Goal: Navigation & Orientation: Find specific page/section

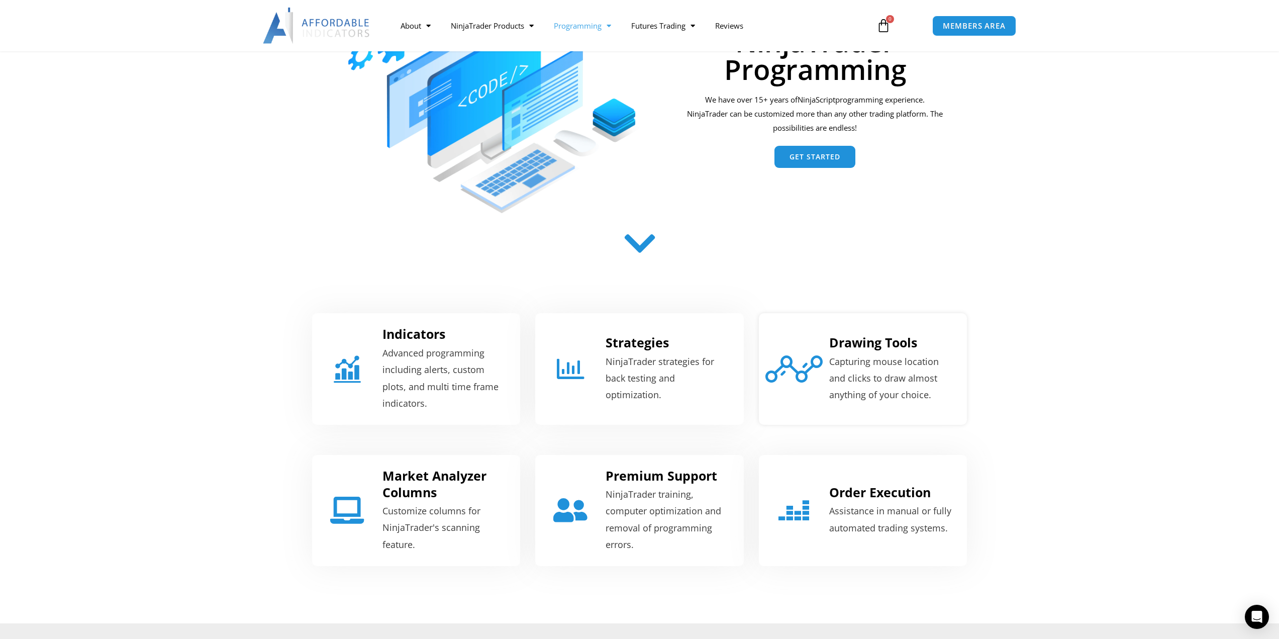
scroll to position [302, 0]
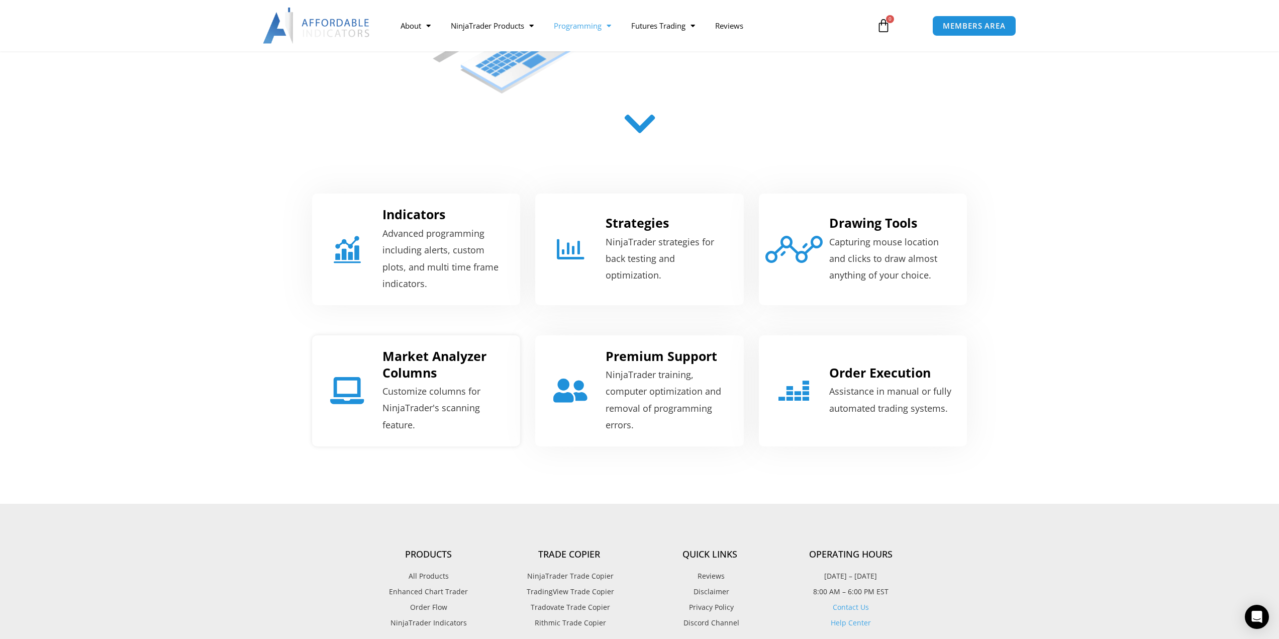
click at [430, 357] on link "Market Analyzer Columns" at bounding box center [435, 364] width 104 height 34
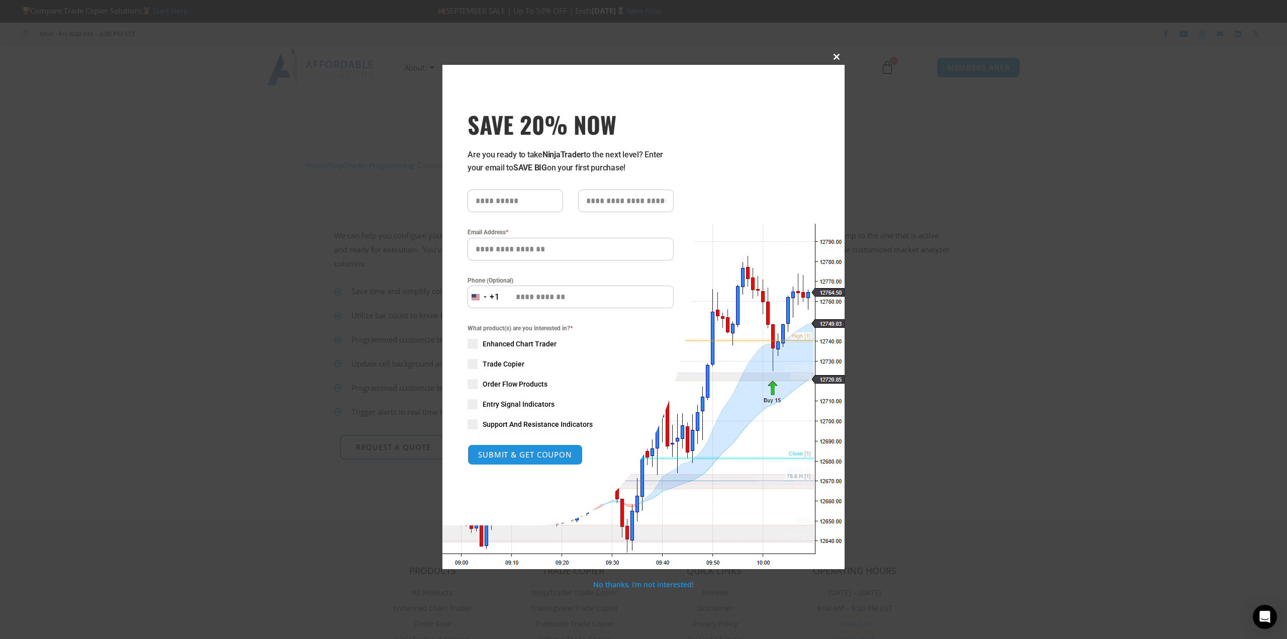
click at [834, 57] on span "SAVE 20% NOW popup" at bounding box center [836, 57] width 16 height 6
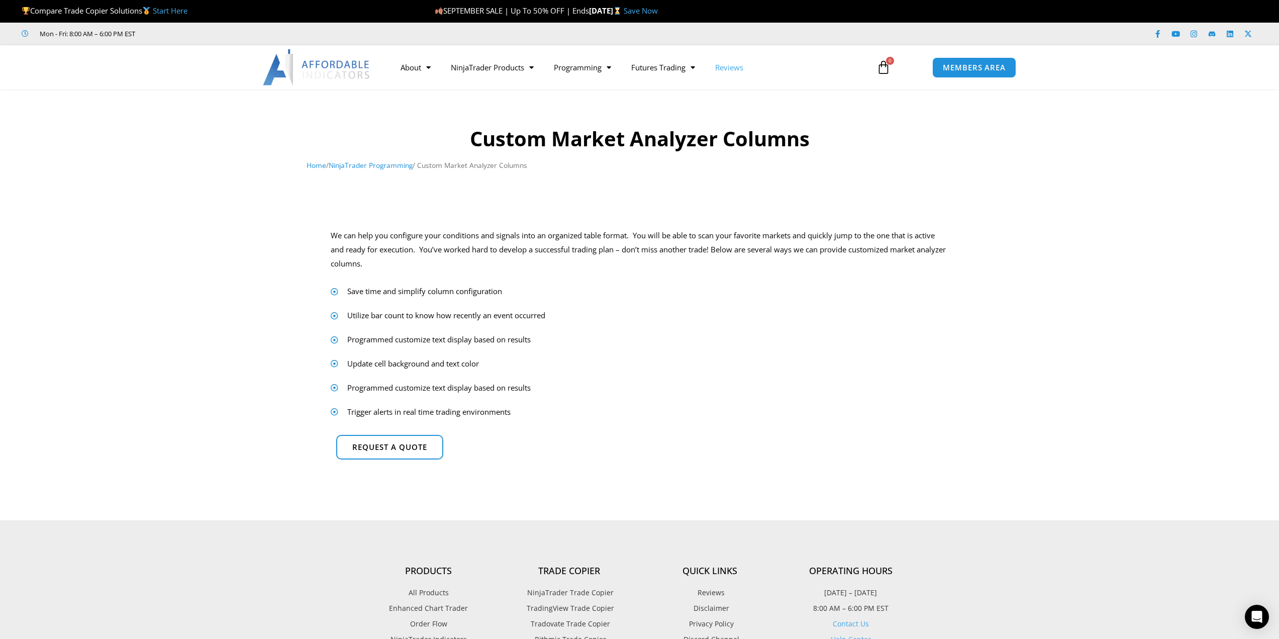
click at [725, 69] on link "Reviews" at bounding box center [729, 67] width 48 height 23
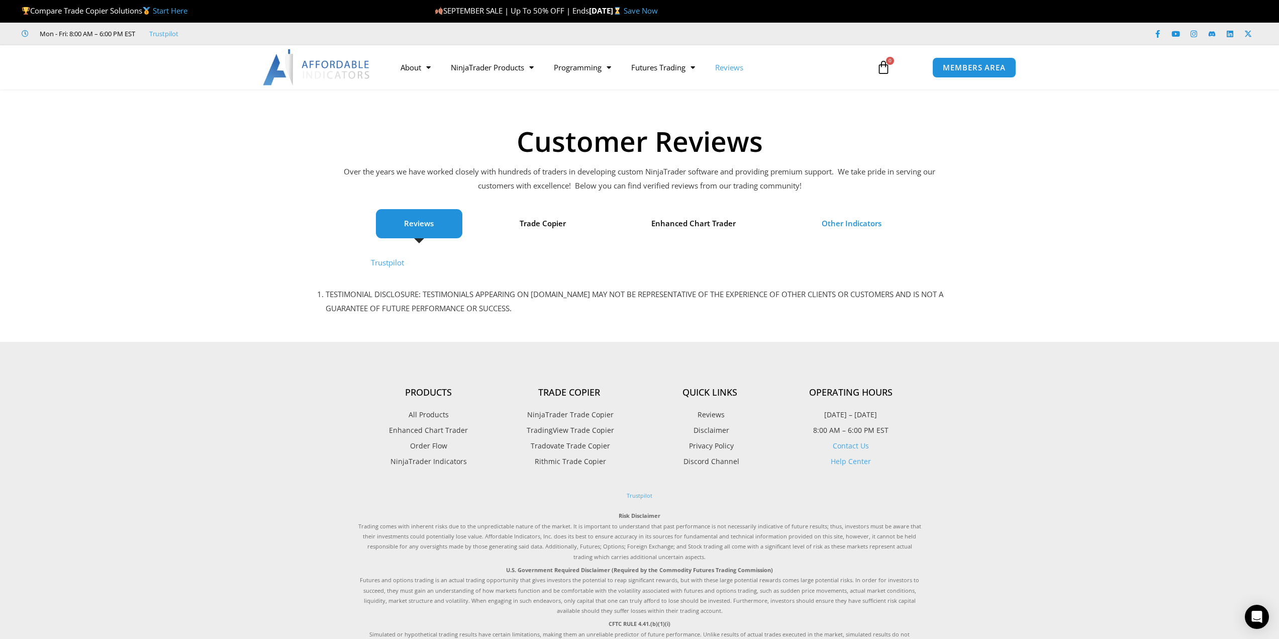
click at [862, 226] on span "Other Indicators" at bounding box center [852, 224] width 60 height 14
click at [404, 261] on link "Trustpilot" at bounding box center [387, 262] width 33 height 10
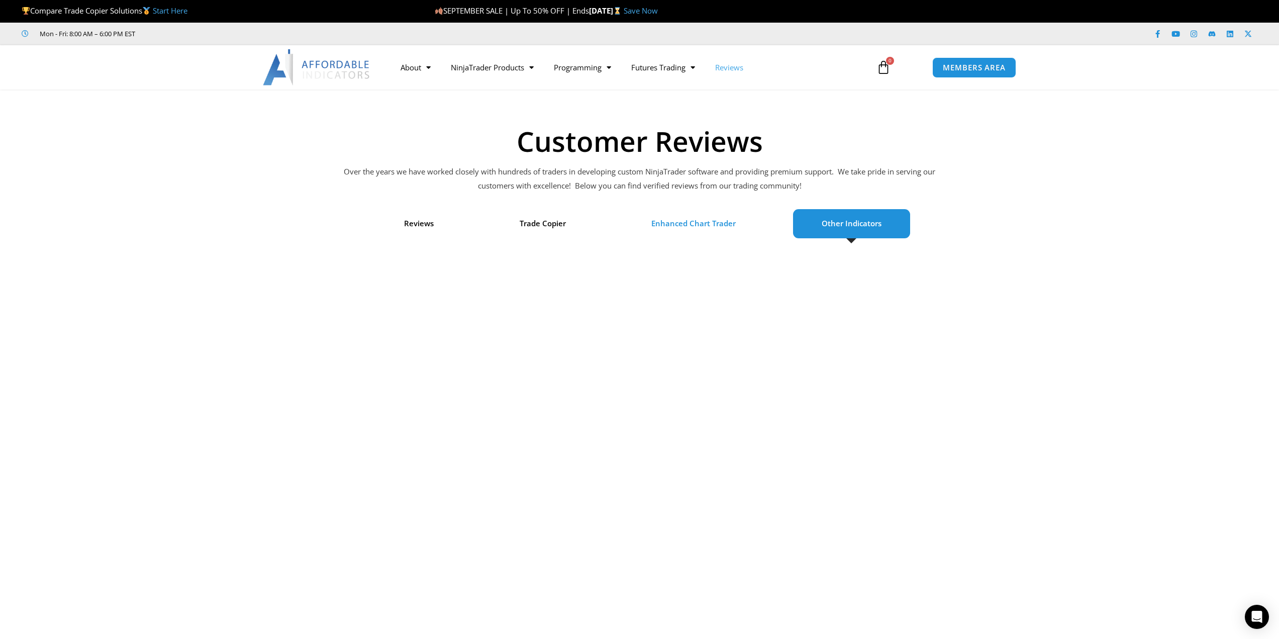
click at [691, 225] on span "Enhanced Chart Trader" at bounding box center [693, 224] width 84 height 14
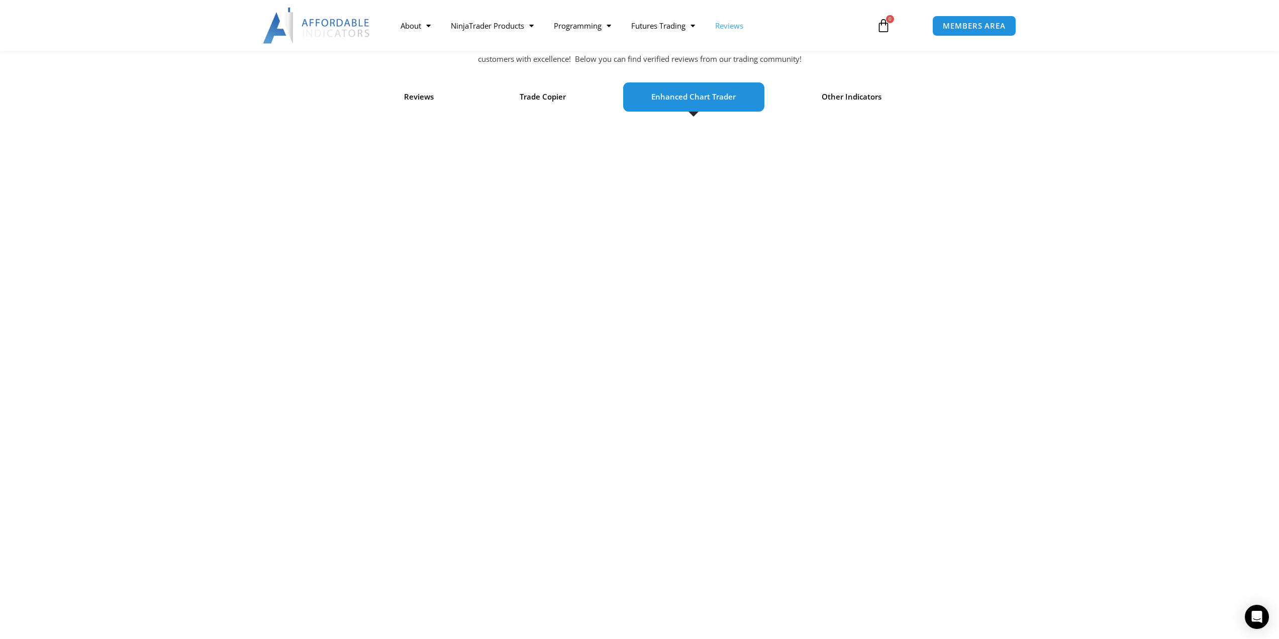
scroll to position [151, 0]
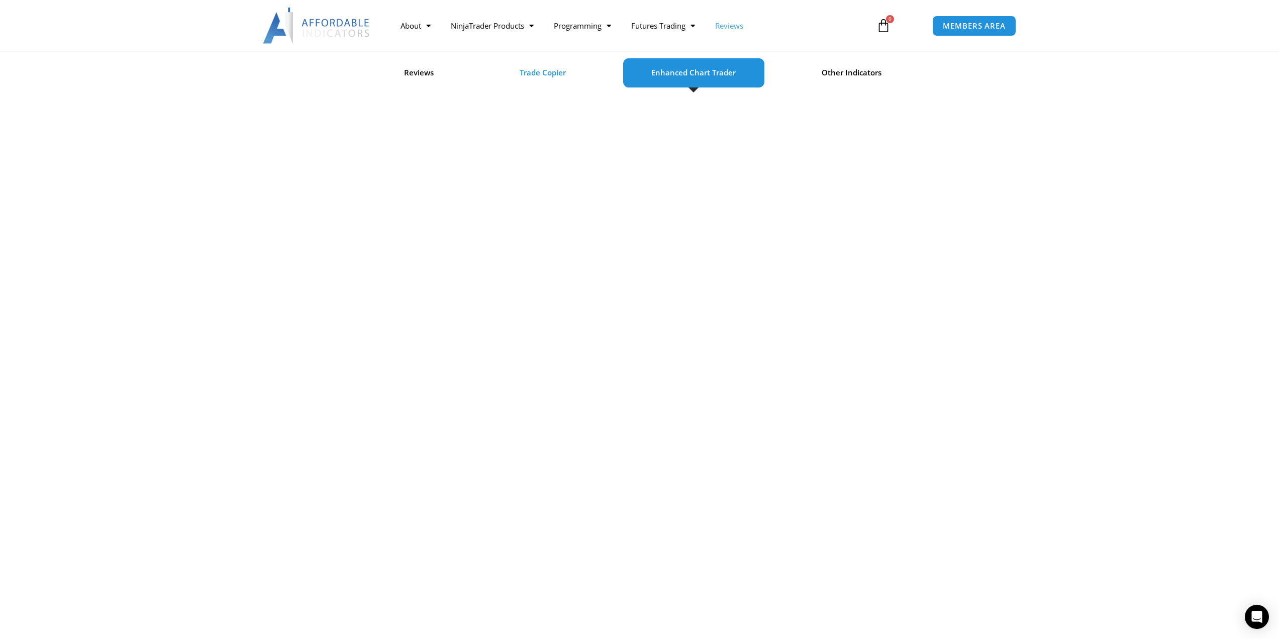
click at [543, 75] on span "Trade Copier" at bounding box center [543, 73] width 46 height 14
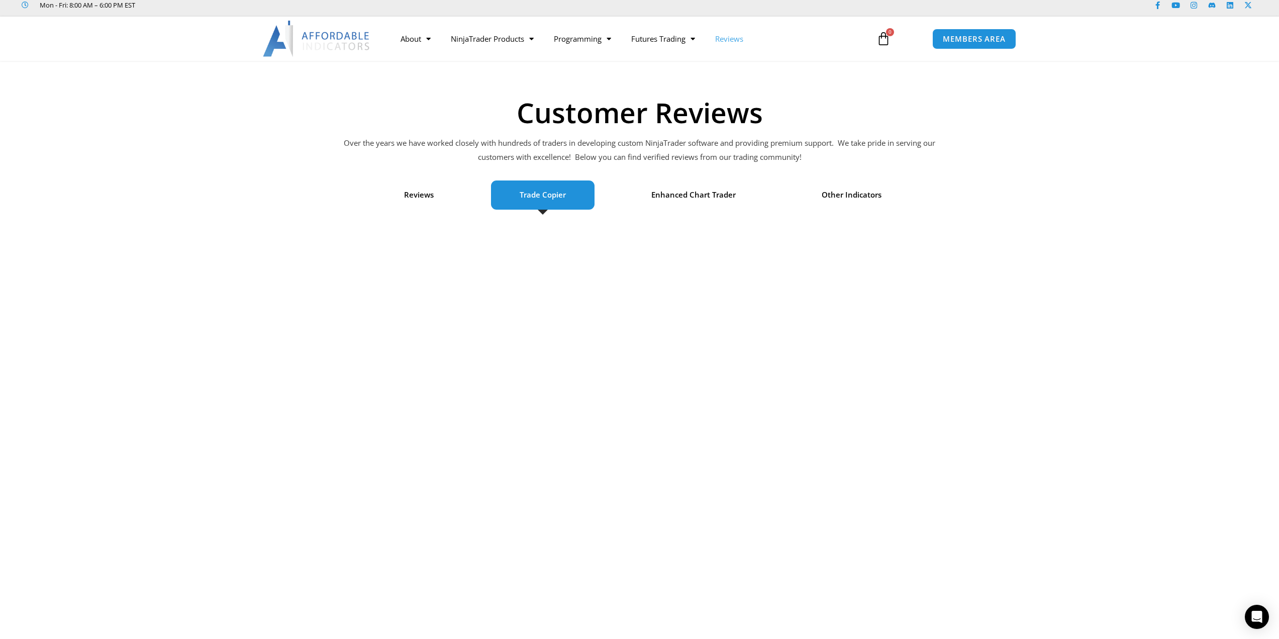
scroll to position [0, 0]
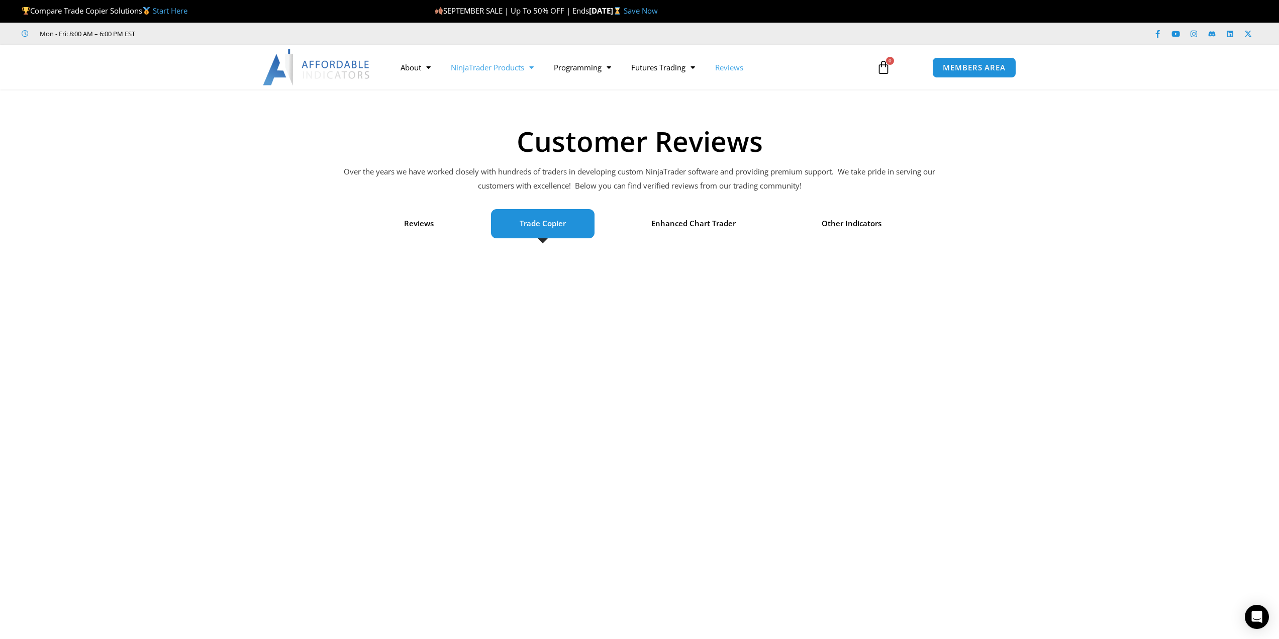
click at [524, 71] on link "NinjaTrader Products" at bounding box center [492, 67] width 103 height 23
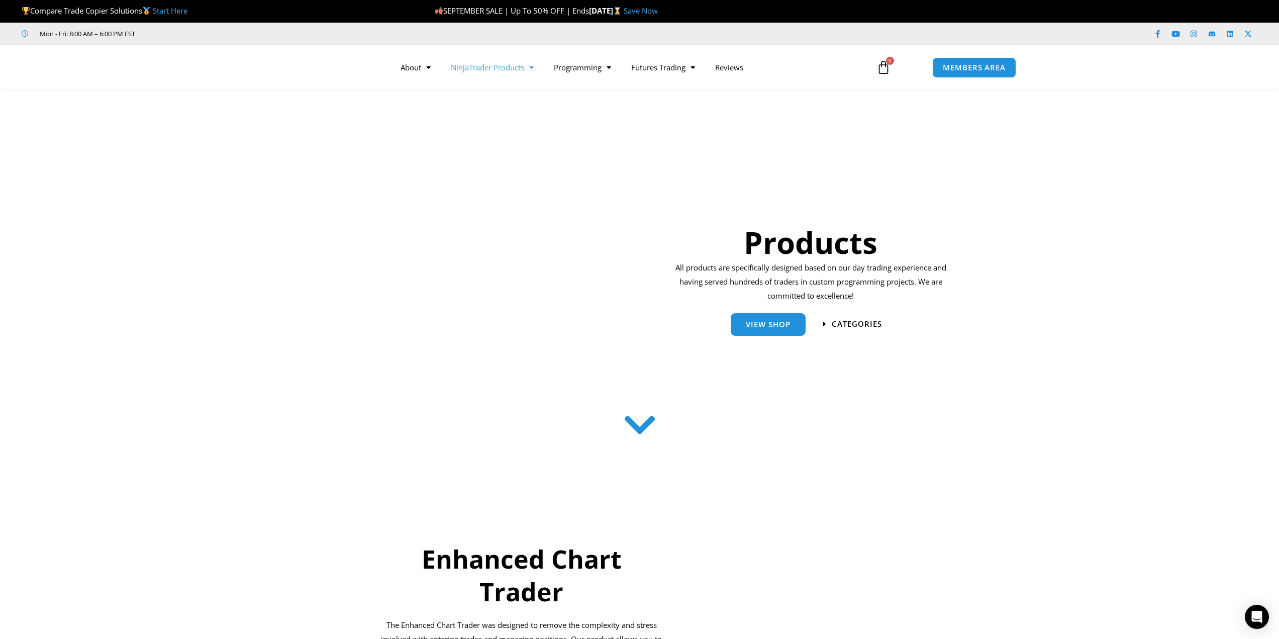
scroll to position [201, 0]
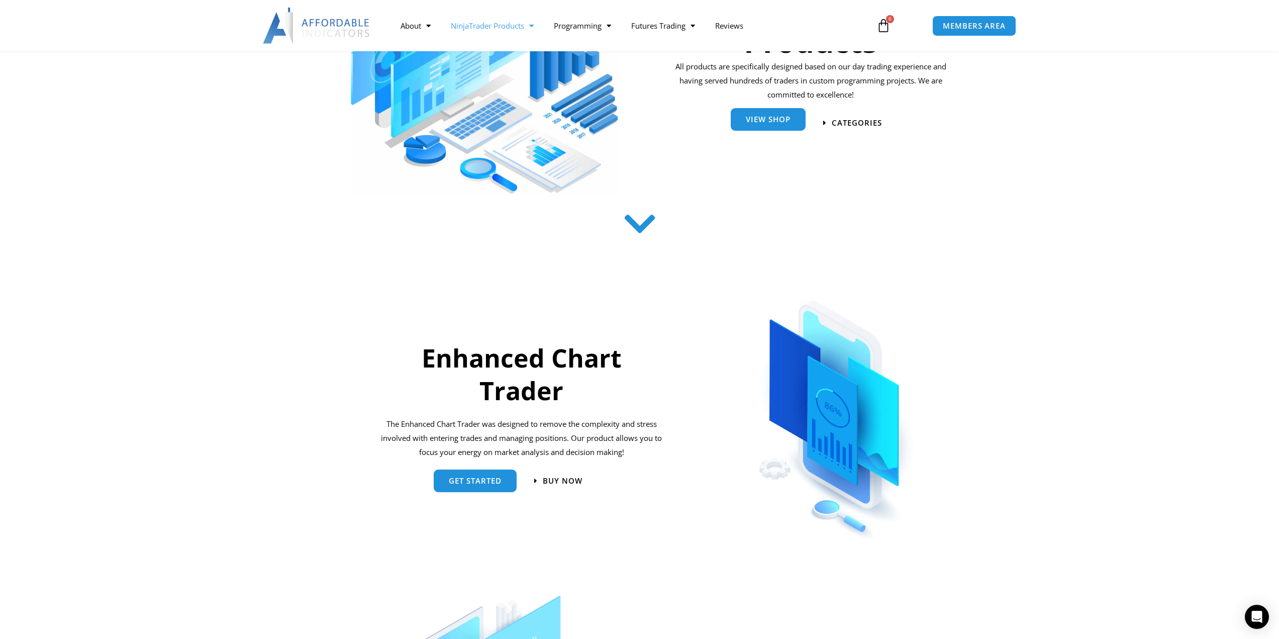
click at [775, 120] on span "View Shop" at bounding box center [768, 120] width 45 height 8
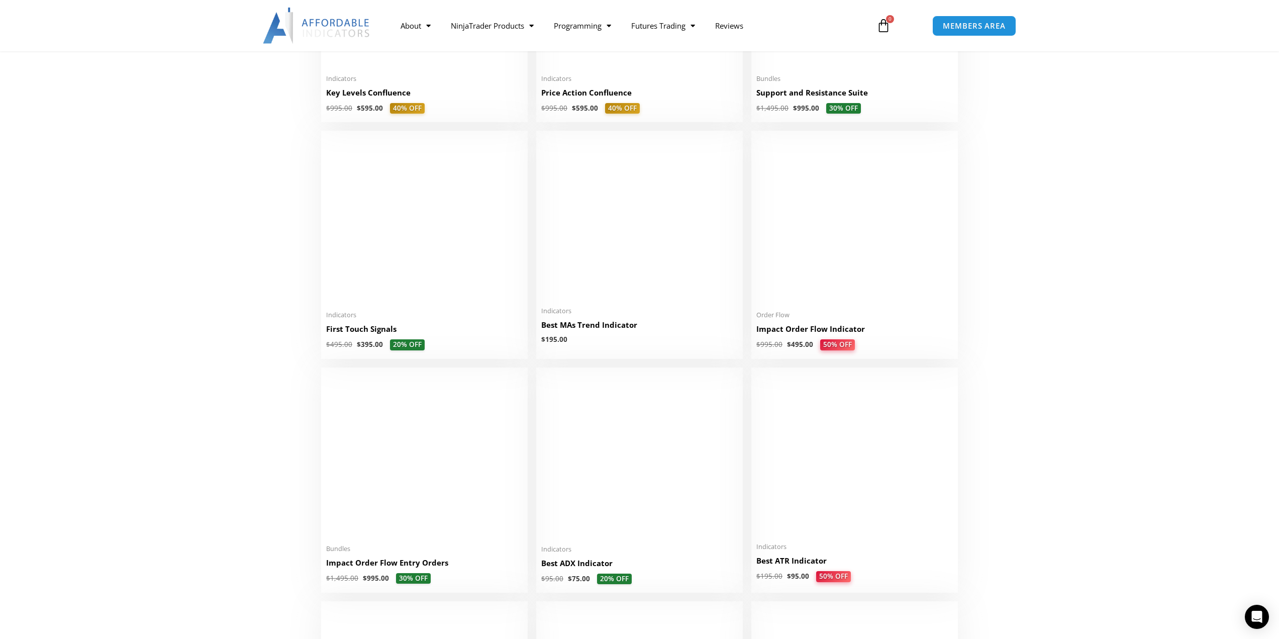
scroll to position [1558, 0]
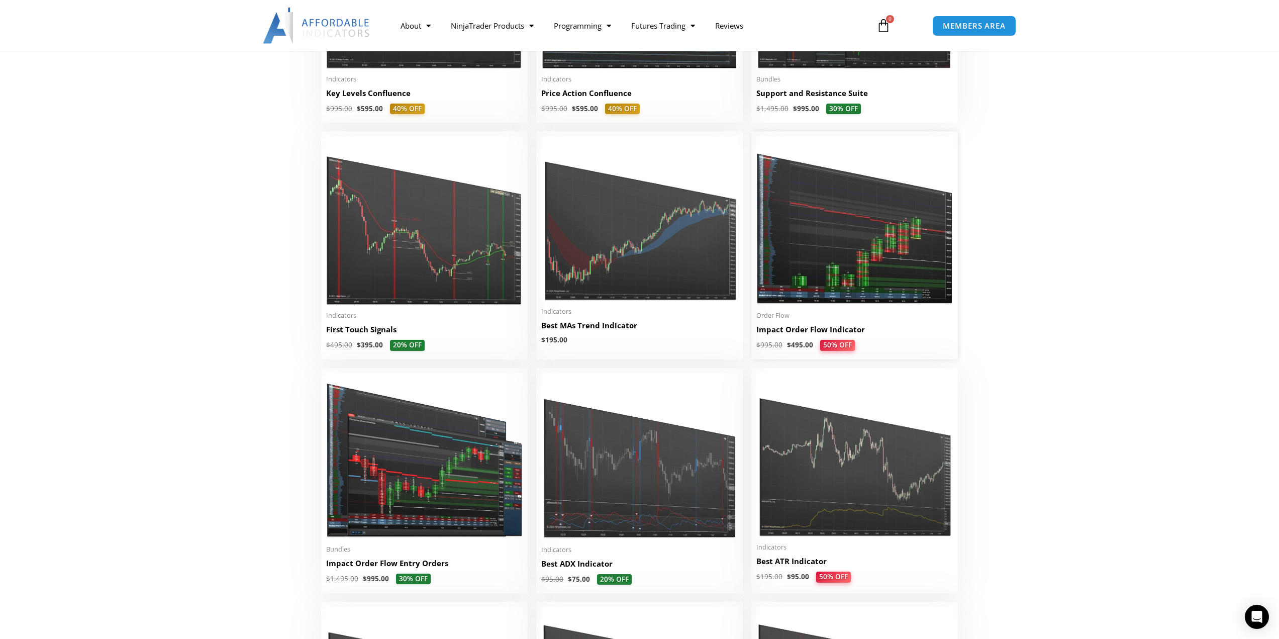
click at [858, 247] on img at bounding box center [854, 220] width 197 height 169
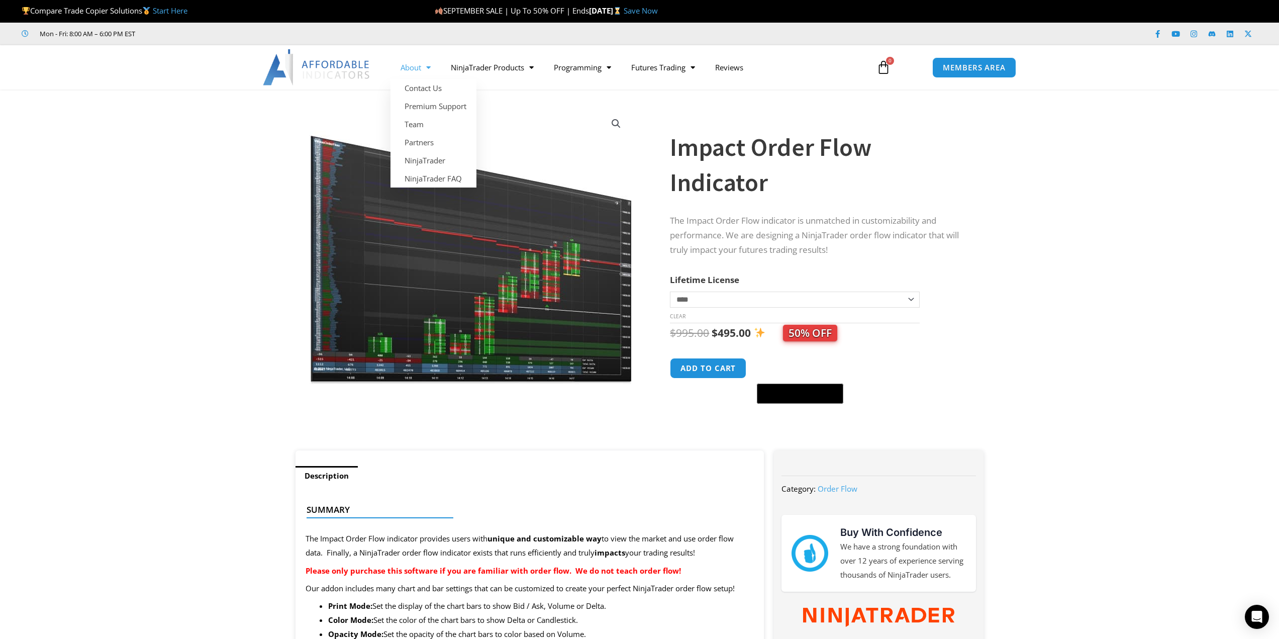
click at [430, 71] on span "Menu" at bounding box center [426, 68] width 10 height 18
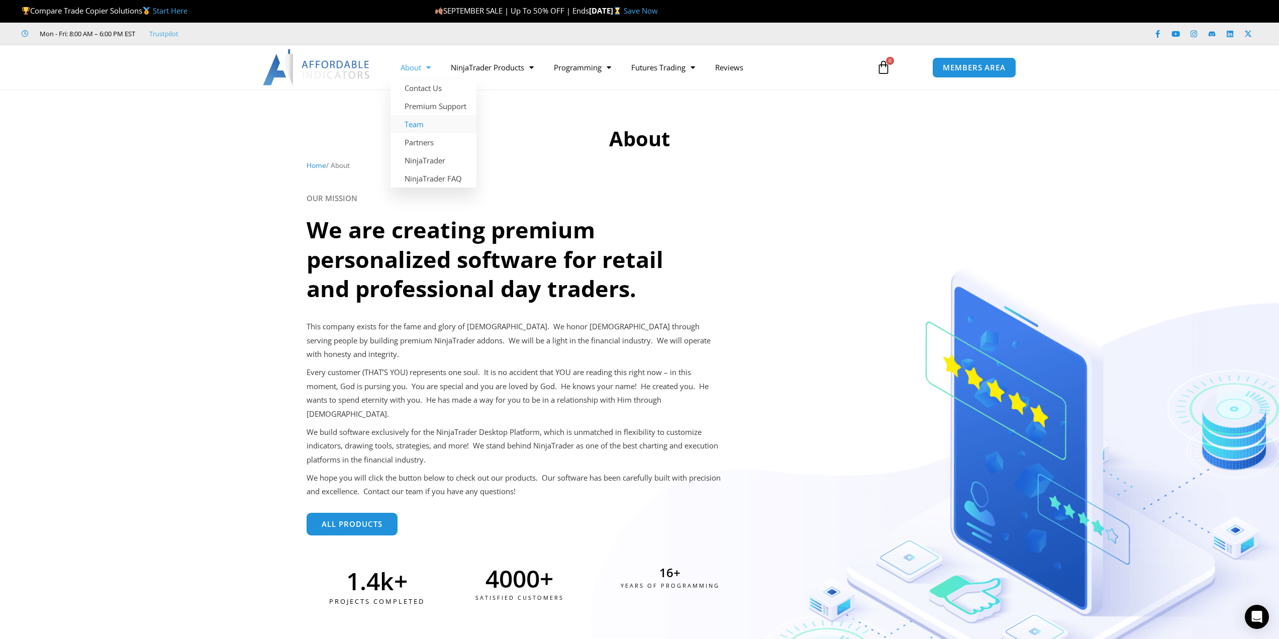
click at [417, 124] on link "Team" at bounding box center [434, 124] width 86 height 18
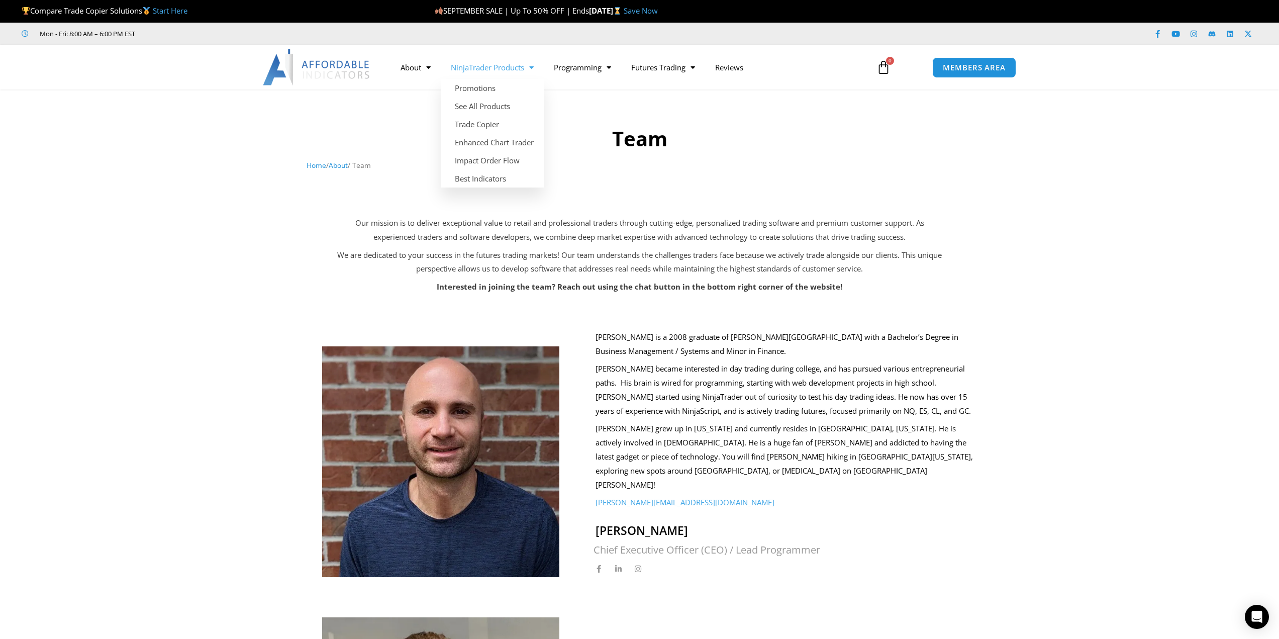
click at [513, 68] on link "NinjaTrader Products" at bounding box center [492, 67] width 103 height 23
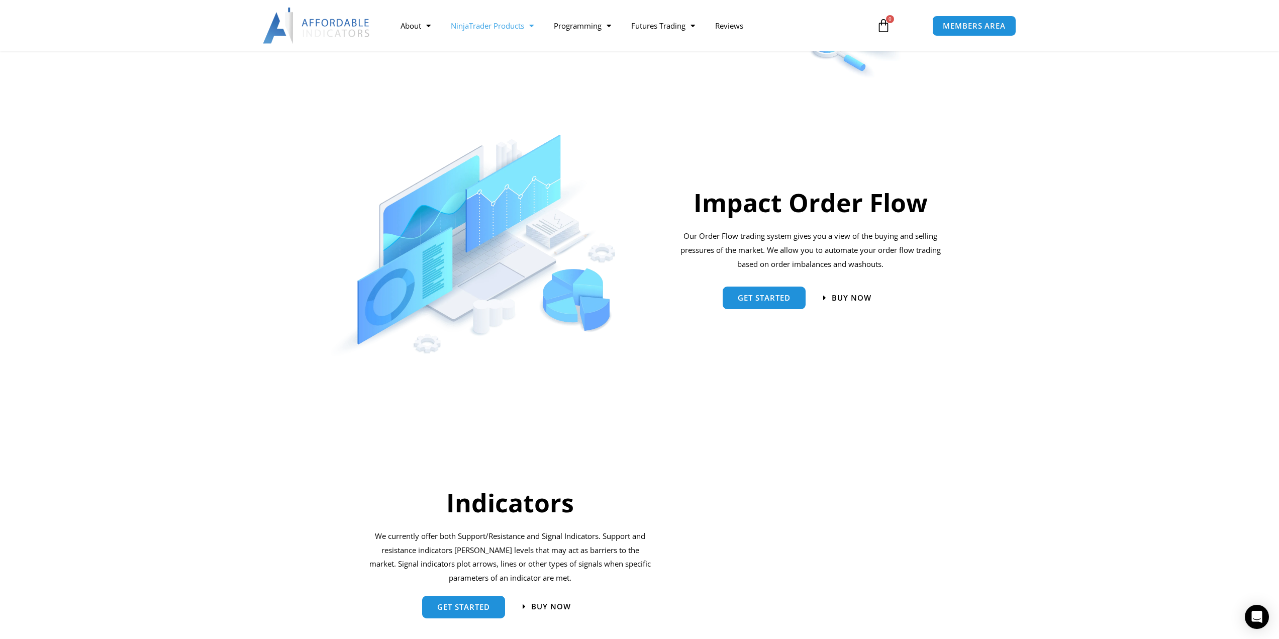
scroll to position [653, 0]
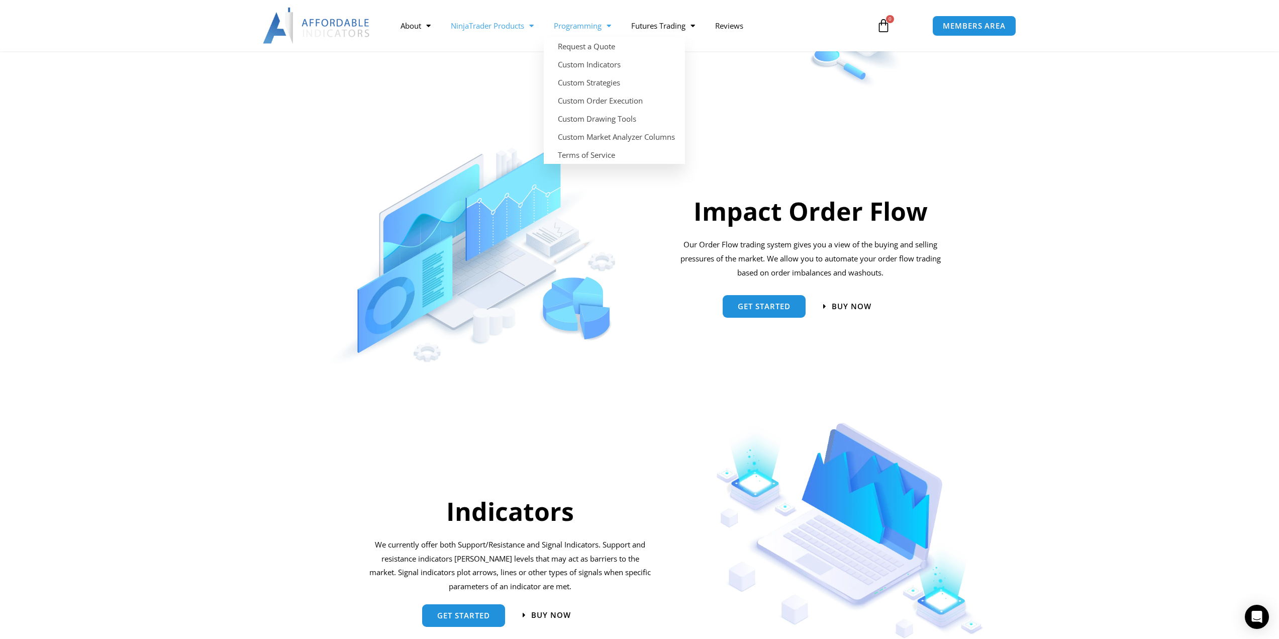
click at [602, 26] on link "Programming" at bounding box center [582, 25] width 77 height 23
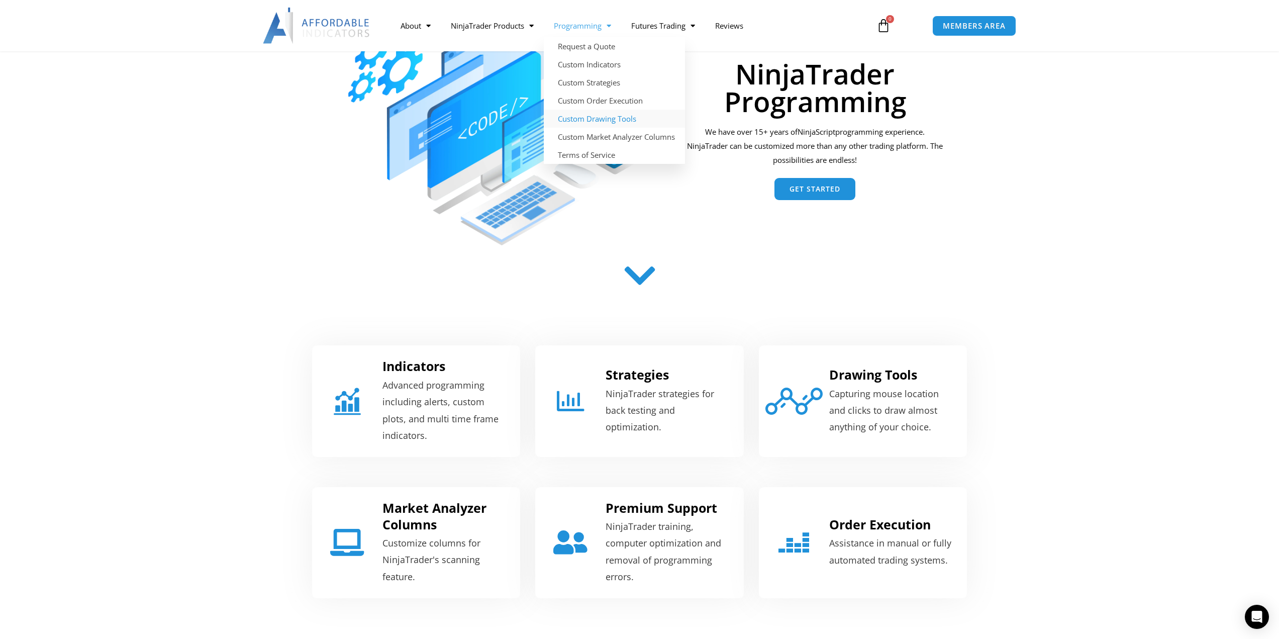
scroll to position [151, 0]
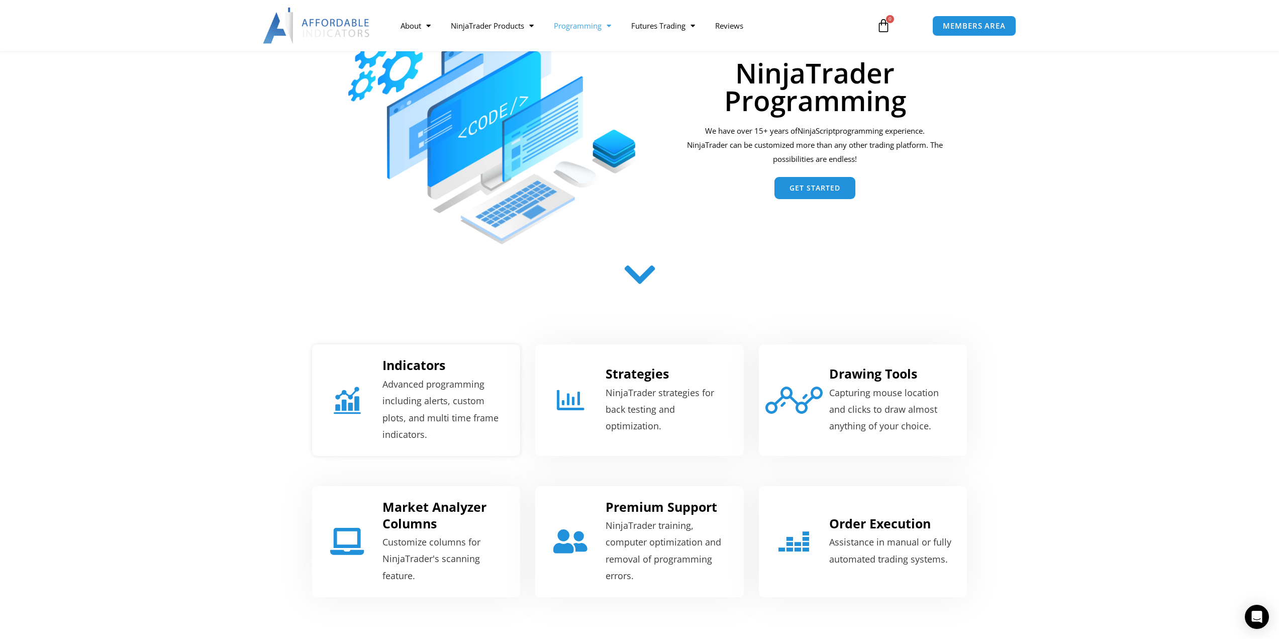
click at [417, 386] on p "Advanced programming including alerts, custom plots, and multi time frame indic…" at bounding box center [445, 409] width 125 height 67
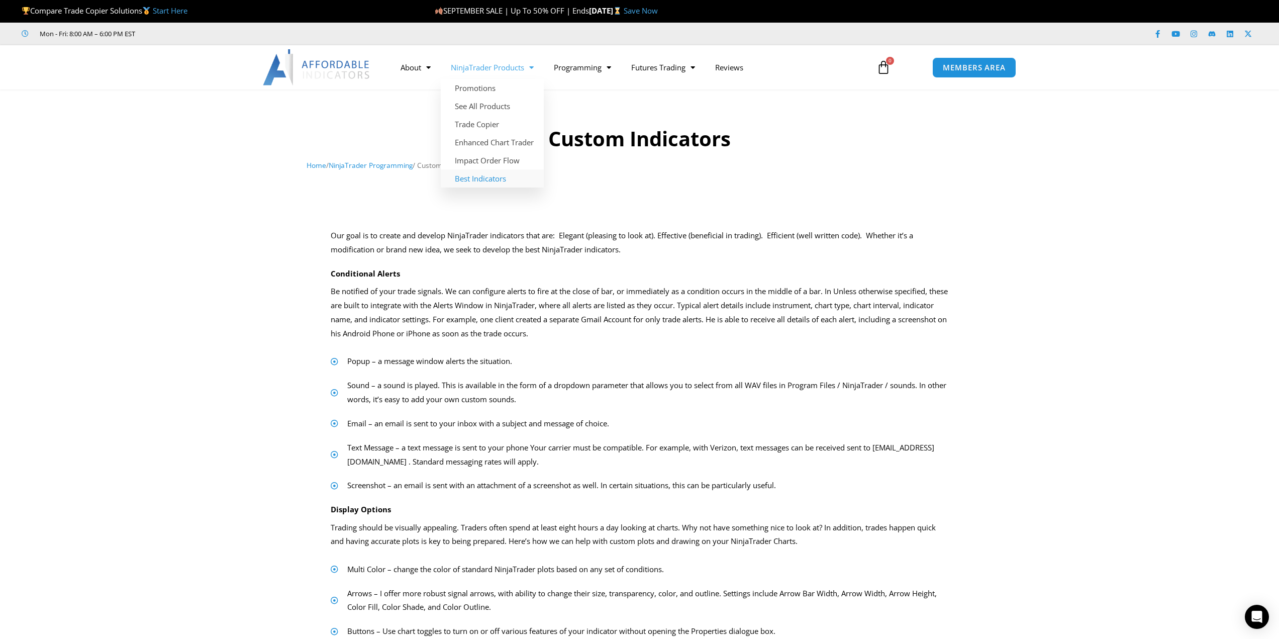
click at [492, 179] on link "Best Indicators" at bounding box center [492, 178] width 103 height 18
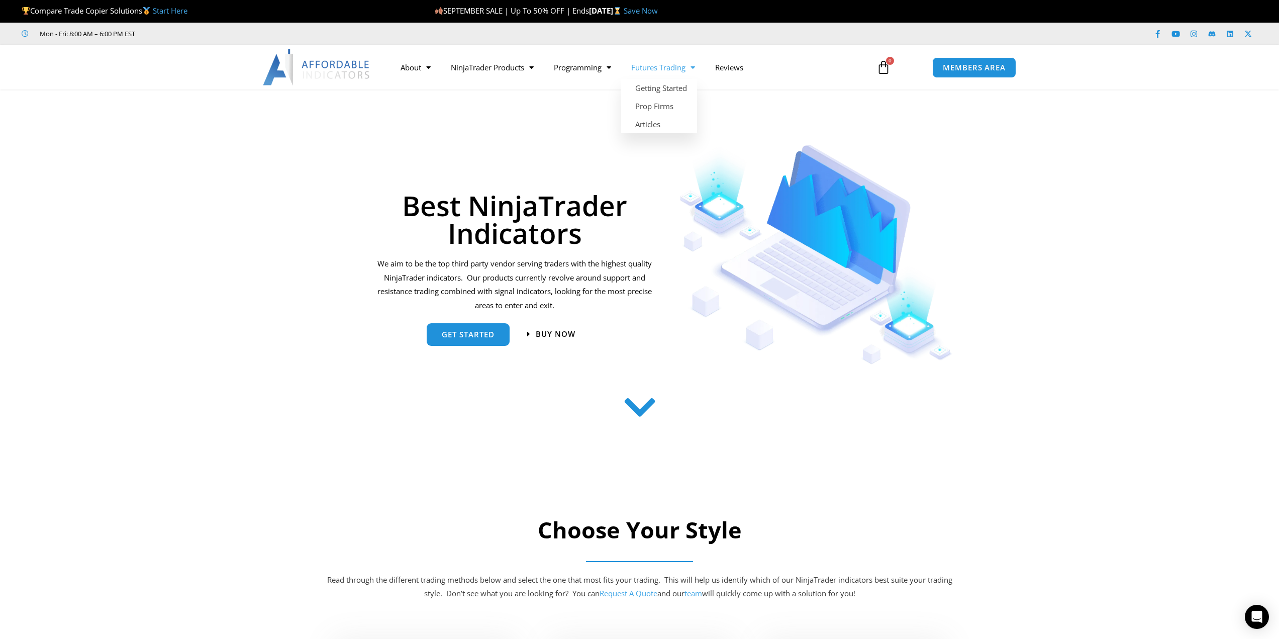
click at [648, 73] on link "Futures Trading" at bounding box center [663, 67] width 84 height 23
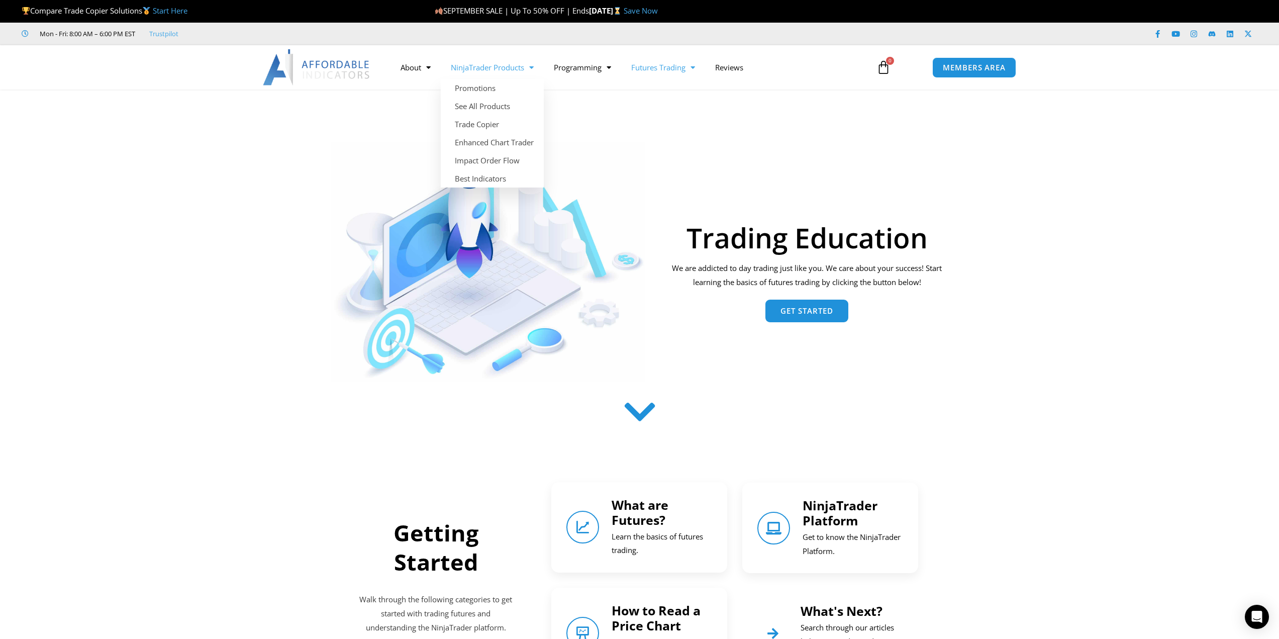
click at [534, 72] on span "Menu" at bounding box center [529, 68] width 10 height 18
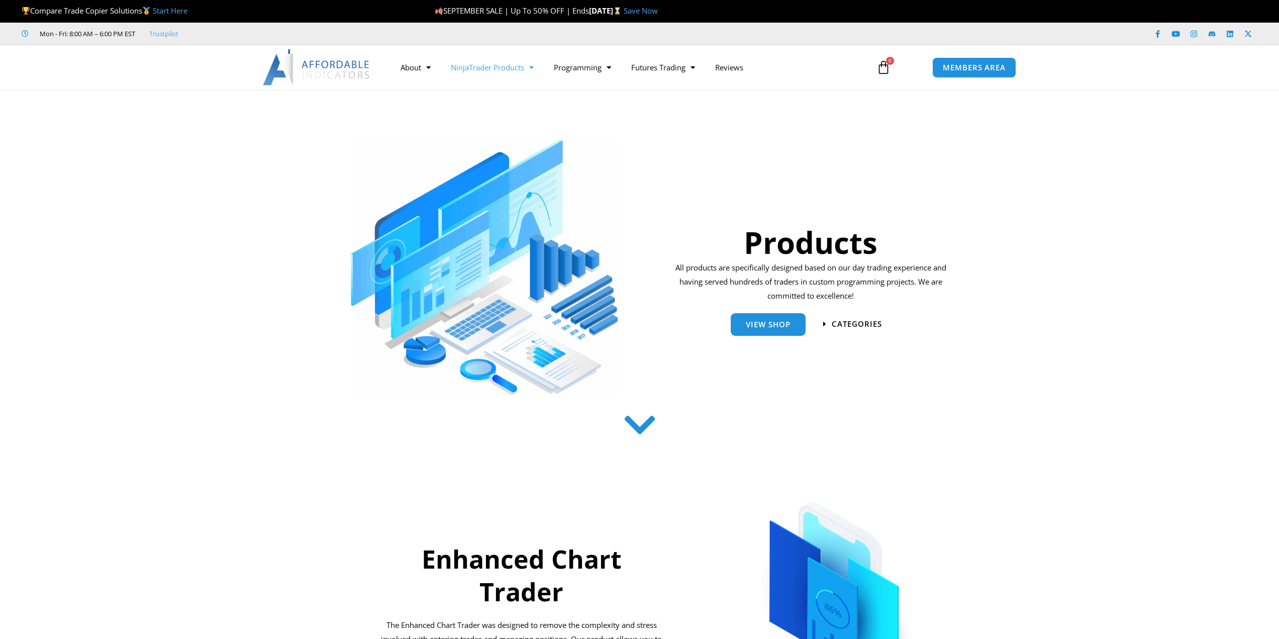
click at [534, 72] on span "Menu" at bounding box center [529, 68] width 10 height 18
click at [488, 109] on link "See All Products" at bounding box center [492, 106] width 103 height 18
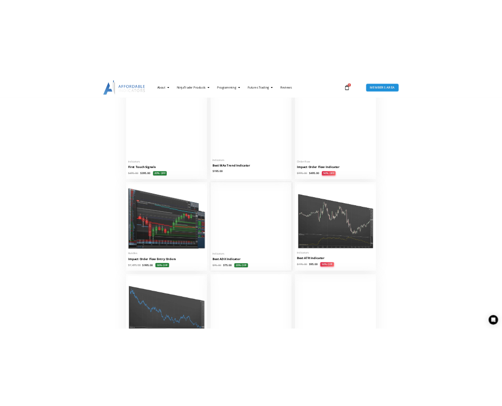
scroll to position [1659, 0]
